Goal: Transaction & Acquisition: Purchase product/service

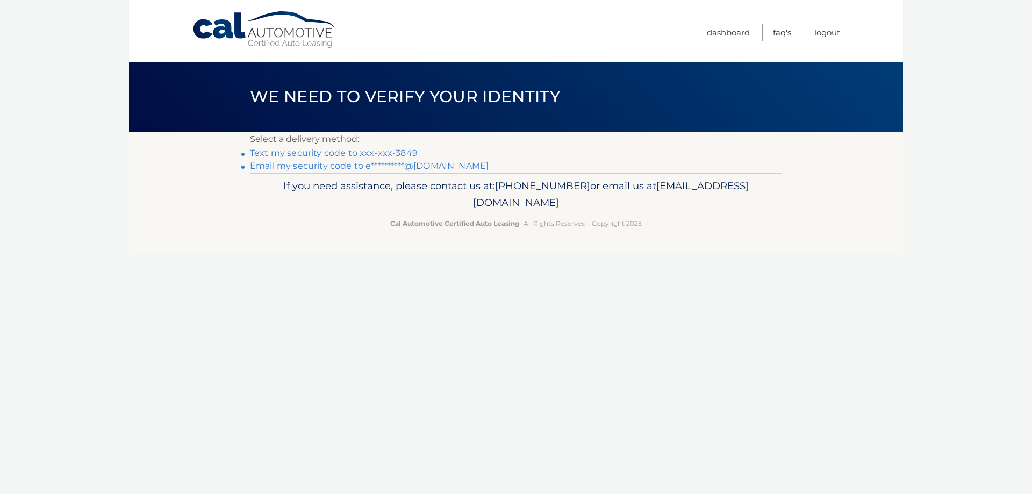
click at [381, 154] on link "Text my security code to xxx-xxx-3849" at bounding box center [334, 153] width 168 height 10
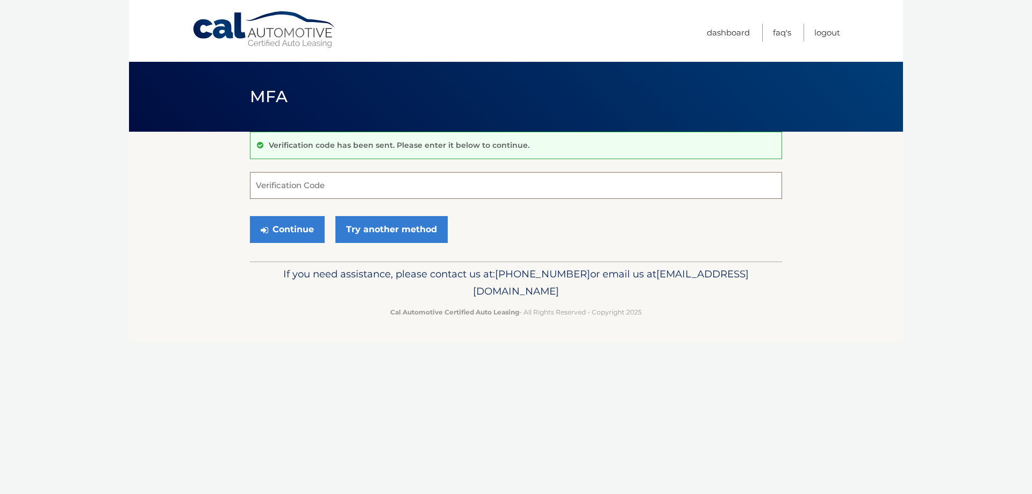
click at [312, 185] on input "Verification Code" at bounding box center [516, 185] width 532 height 27
type input "178595"
click at [290, 226] on button "Continue" at bounding box center [287, 229] width 75 height 27
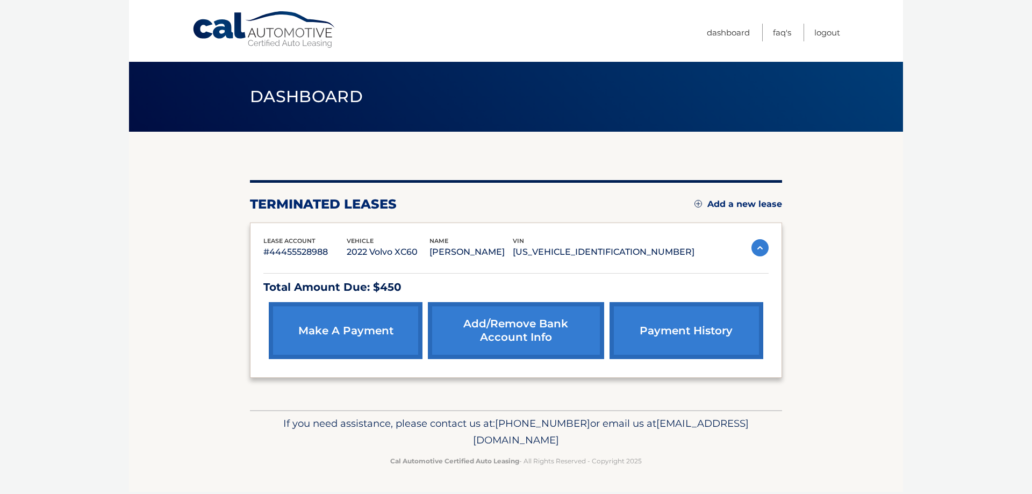
click at [361, 319] on link "make a payment" at bounding box center [346, 330] width 154 height 57
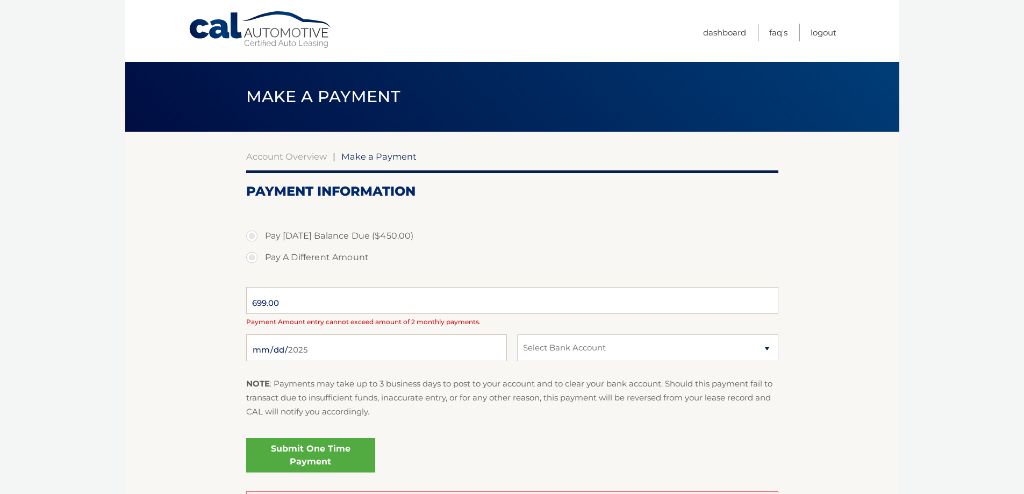
select select "ZDMzYWRjNTMtY2Y4Mi00ODc1LTg0YmUtY2VmZGM0NjEwNDRh"
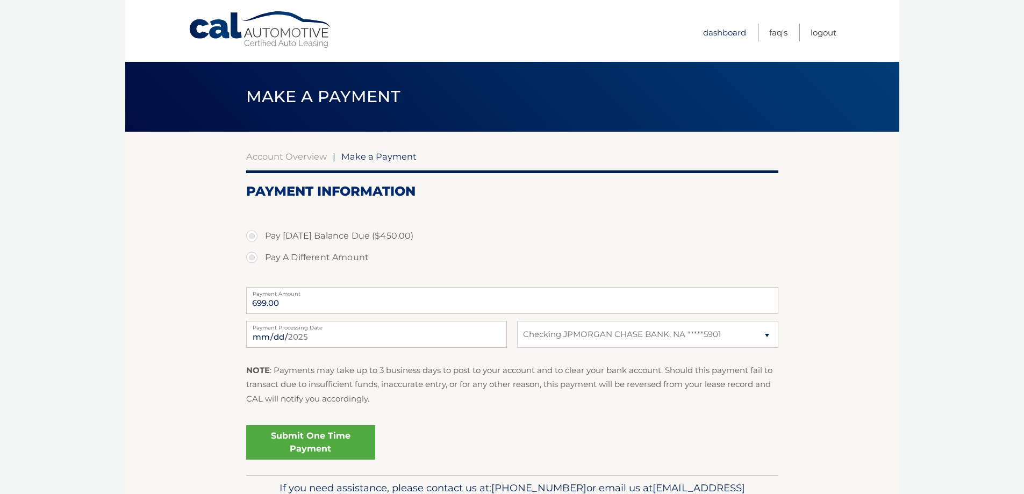
click at [734, 33] on link "Dashboard" at bounding box center [724, 33] width 43 height 18
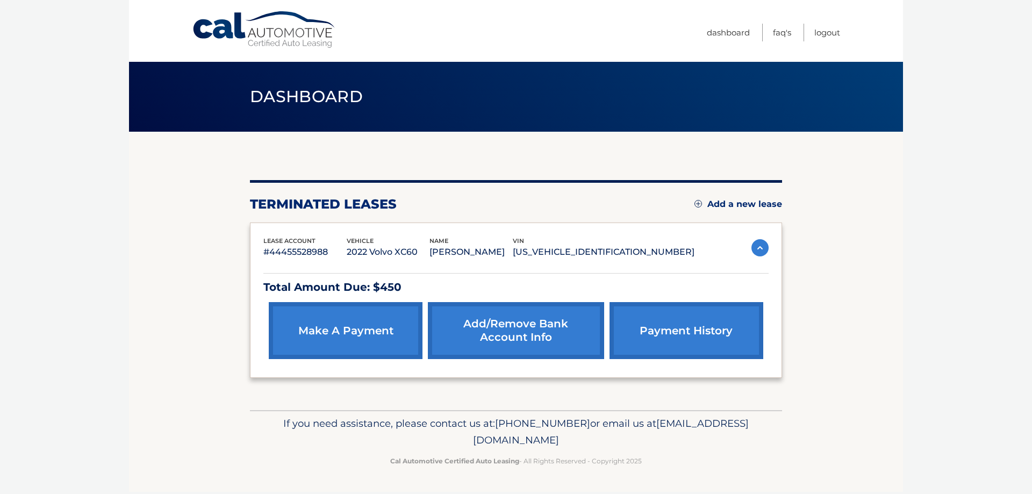
click at [742, 245] on div "lease account #44455528988 vehicle 2022 Volvo XC60 name ERIC VENERIO vin YV4L12…" at bounding box center [515, 248] width 505 height 24
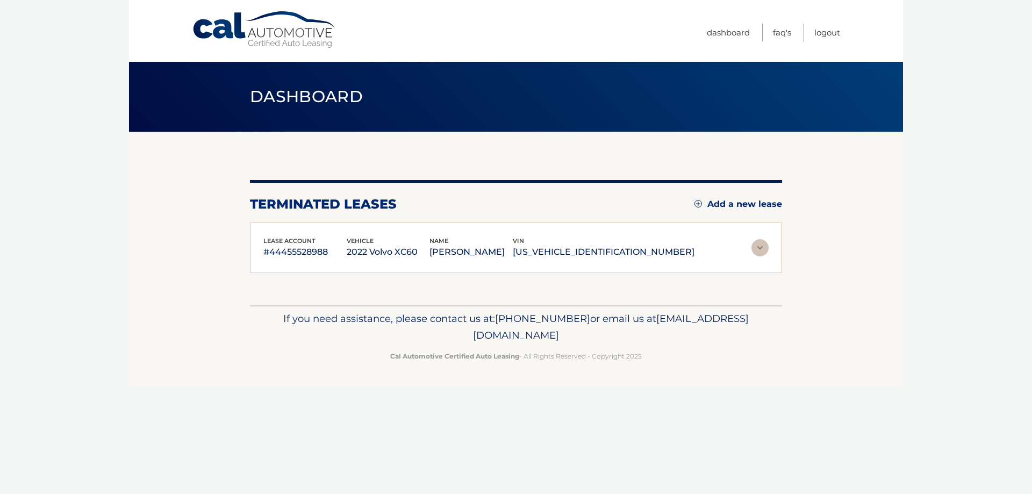
click at [755, 248] on img at bounding box center [759, 247] width 17 height 17
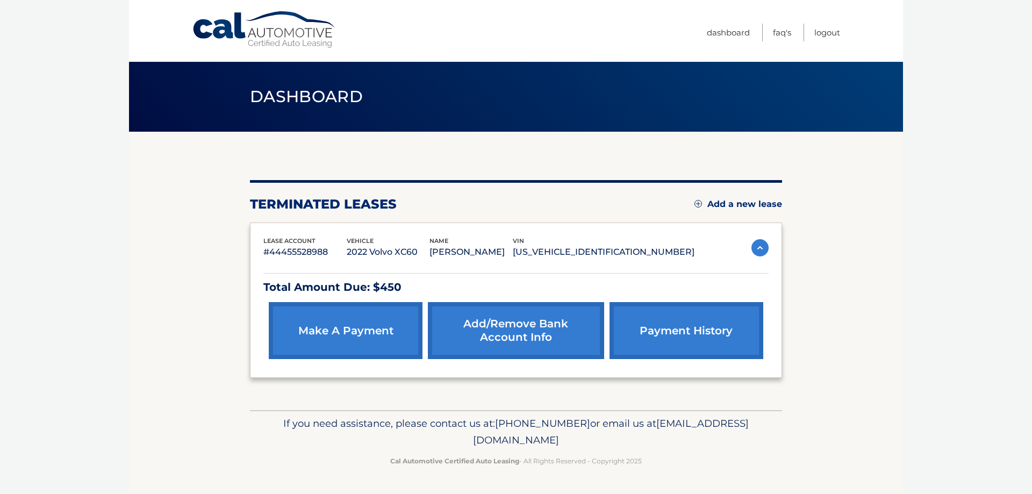
click at [355, 323] on link "make a payment" at bounding box center [346, 330] width 154 height 57
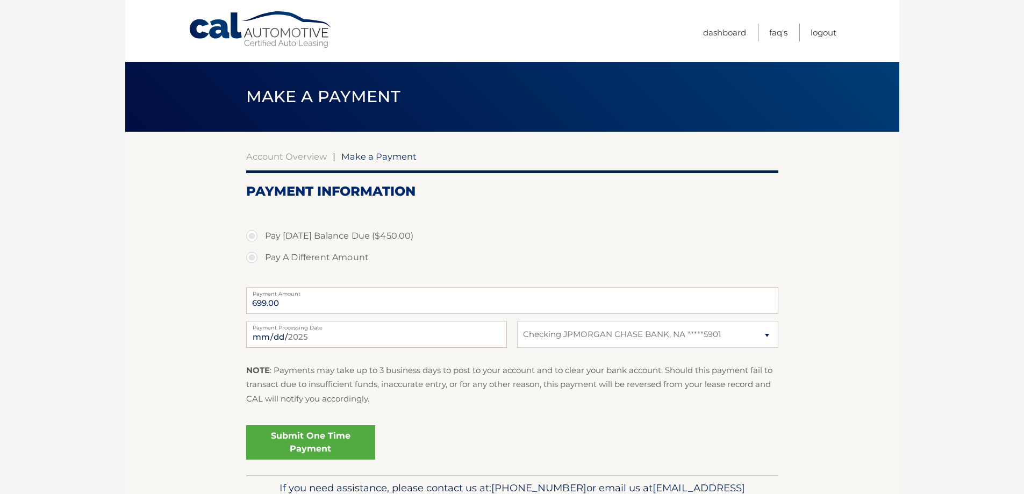
select select "ZDMzYWRjNTMtY2Y4Mi00ODc1LTg0YmUtY2VmZGM0NjEwNDRh"
click at [254, 236] on label "Pay Today's Balance Due ($450.00)" at bounding box center [512, 236] width 532 height 22
click at [254, 236] on input "Pay Today's Balance Due ($450.00)" at bounding box center [255, 233] width 11 height 17
radio input "true"
type input "450.00"
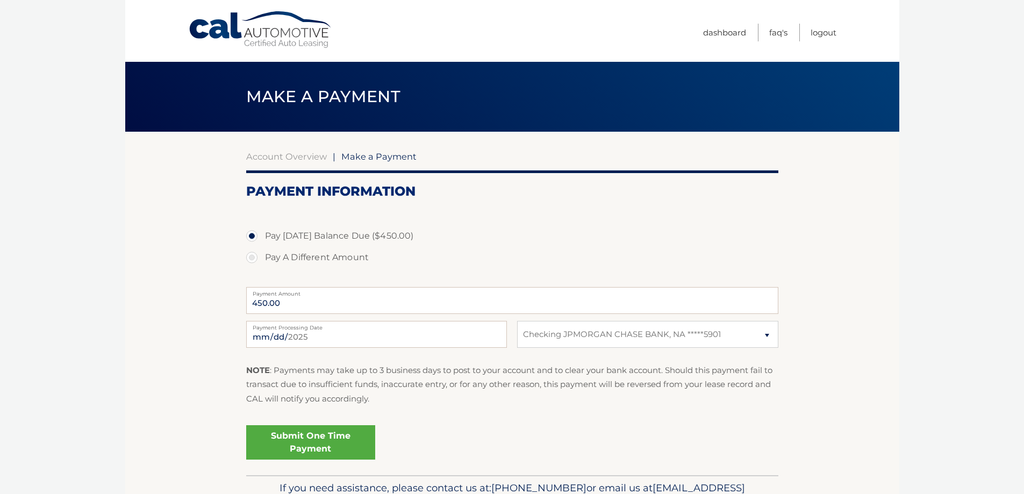
click at [257, 256] on label "Pay A Different Amount" at bounding box center [512, 258] width 532 height 22
click at [257, 256] on input "Pay A Different Amount" at bounding box center [255, 255] width 11 height 17
radio input "true"
click at [256, 235] on label "Pay Today's Balance Due ($450.00)" at bounding box center [512, 236] width 532 height 22
click at [256, 235] on input "Pay Today's Balance Due ($450.00)" at bounding box center [255, 233] width 11 height 17
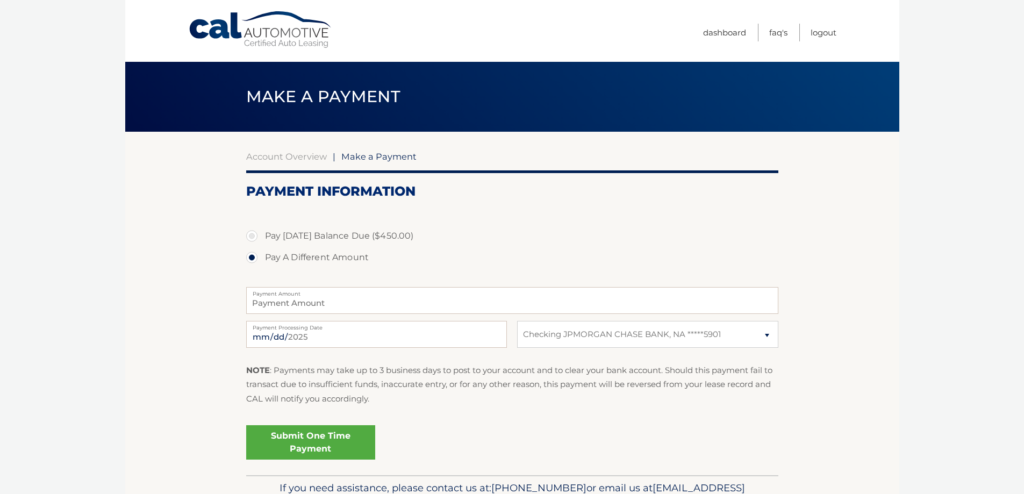
radio input "true"
type input "450.00"
click at [256, 235] on label "Pay Today's Balance Due ($450.00)" at bounding box center [512, 236] width 532 height 22
click at [256, 235] on input "Pay Today's Balance Due ($450.00)" at bounding box center [255, 233] width 11 height 17
click at [256, 235] on label "Pay Today's Balance Due ($450.00)" at bounding box center [512, 236] width 532 height 22
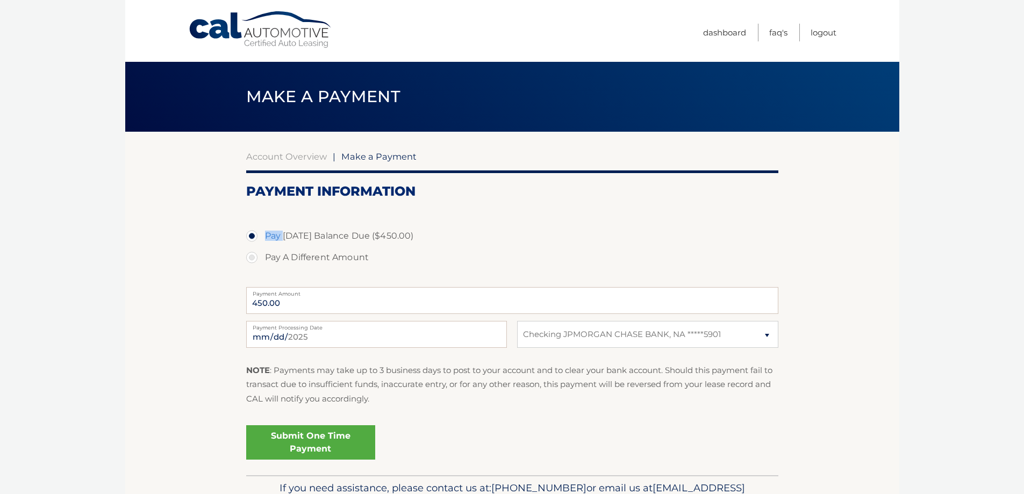
click at [256, 235] on input "Pay Today's Balance Due ($450.00)" at bounding box center [255, 233] width 11 height 17
click at [224, 249] on section "Account Overview | Make a Payment Payment Information Pay Today's Balance Due (…" at bounding box center [512, 303] width 774 height 343
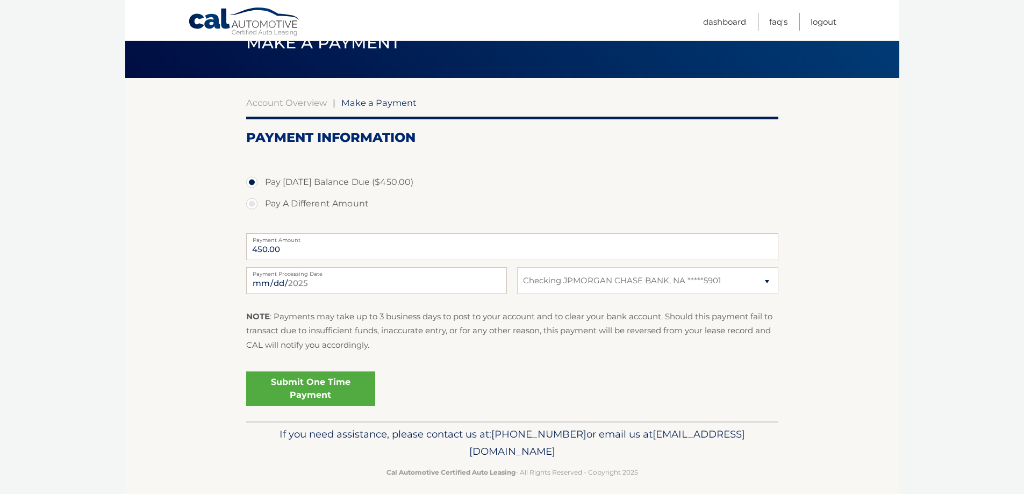
click at [300, 386] on link "Submit One Time Payment" at bounding box center [310, 388] width 129 height 34
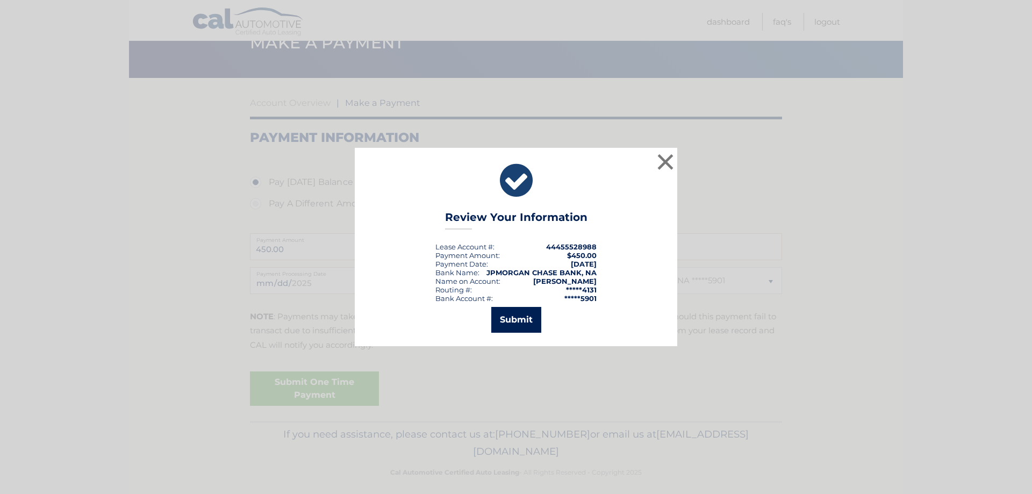
click at [530, 313] on button "Submit" at bounding box center [516, 320] width 50 height 26
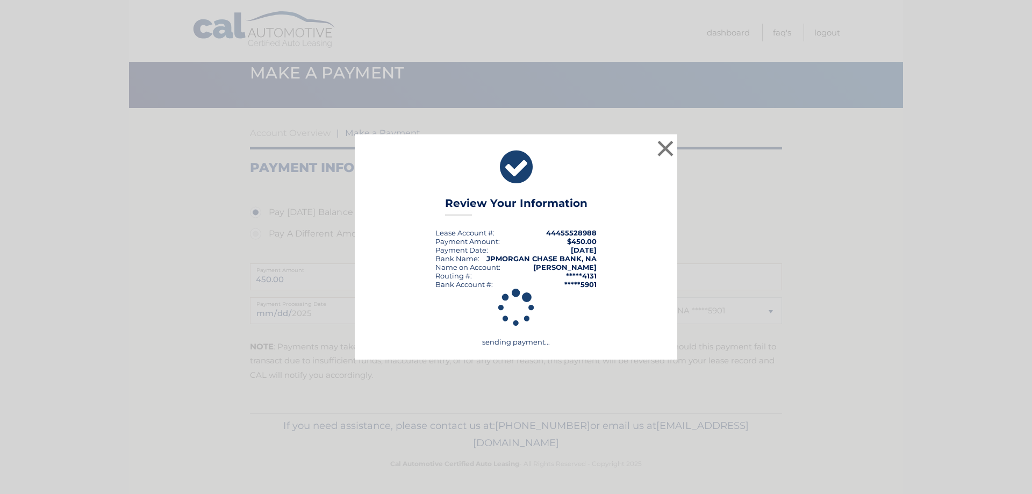
scroll to position [24, 0]
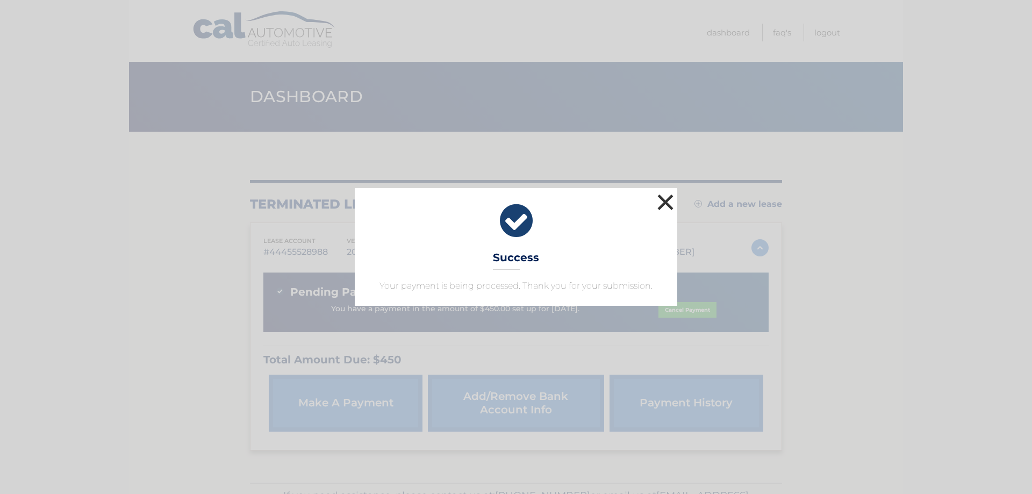
click at [664, 199] on button "×" at bounding box center [666, 202] width 22 height 22
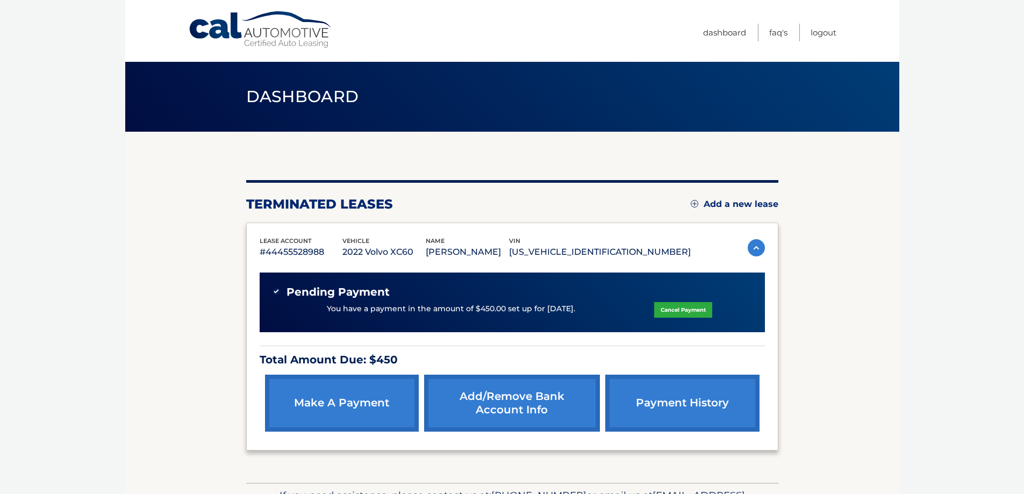
click at [710, 398] on link "payment history" at bounding box center [682, 403] width 154 height 57
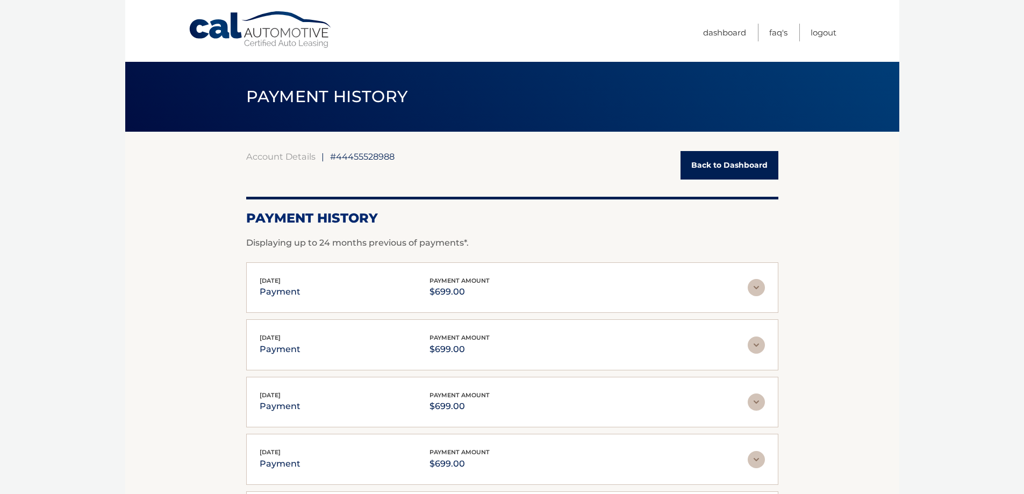
click at [708, 164] on link "Back to Dashboard" at bounding box center [730, 165] width 98 height 28
